Goal: Check status: Check status

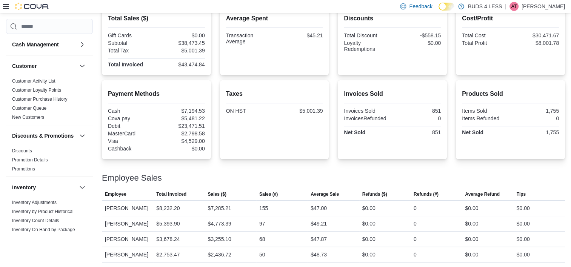
scroll to position [317, 0]
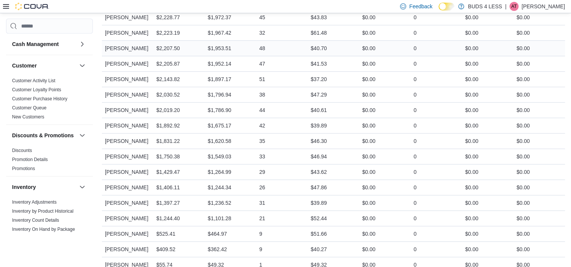
scroll to position [467, 0]
